Goal: Find contact information: Find contact information

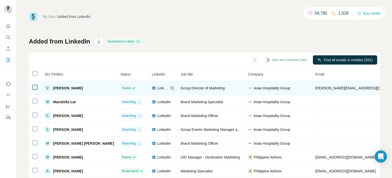
click at [316, 88] on span "[PERSON_NAME][EMAIL_ADDRESS][DOMAIN_NAME]" at bounding box center [361, 88] width 90 height 4
copy span "[PERSON_NAME][EMAIL_ADDRESS][DOMAIN_NAME]"
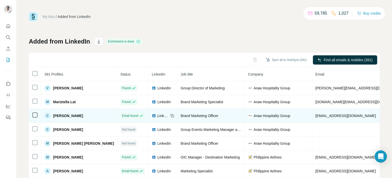
click at [316, 114] on span "[EMAIL_ADDRESS][DOMAIN_NAME]" at bounding box center [346, 115] width 61 height 4
copy span "[EMAIL_ADDRESS][DOMAIN_NAME]"
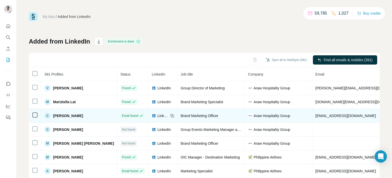
click at [170, 114] on icon at bounding box center [172, 115] width 4 height 4
click at [254, 114] on span "Araw Hospitality Group" at bounding box center [272, 115] width 37 height 5
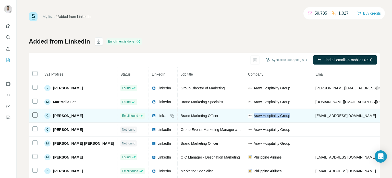
copy span "Araw Hospitality Group"
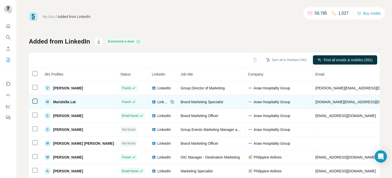
click at [317, 100] on span "[DOMAIN_NAME][EMAIL_ADDRESS][DOMAIN_NAME]" at bounding box center [360, 102] width 89 height 4
copy span "[DOMAIN_NAME][EMAIL_ADDRESS][DOMAIN_NAME]"
click at [170, 100] on icon at bounding box center [172, 102] width 4 height 4
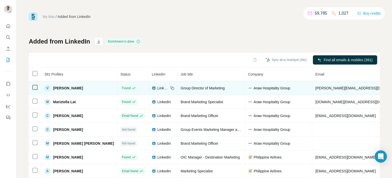
click at [316, 89] on span "[PERSON_NAME][EMAIL_ADDRESS][DOMAIN_NAME]" at bounding box center [361, 88] width 90 height 4
copy span "[PERSON_NAME][EMAIL_ADDRESS][DOMAIN_NAME]"
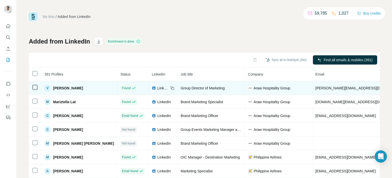
click at [170, 87] on icon at bounding box center [172, 88] width 4 height 4
